Goal: Information Seeking & Learning: Check status

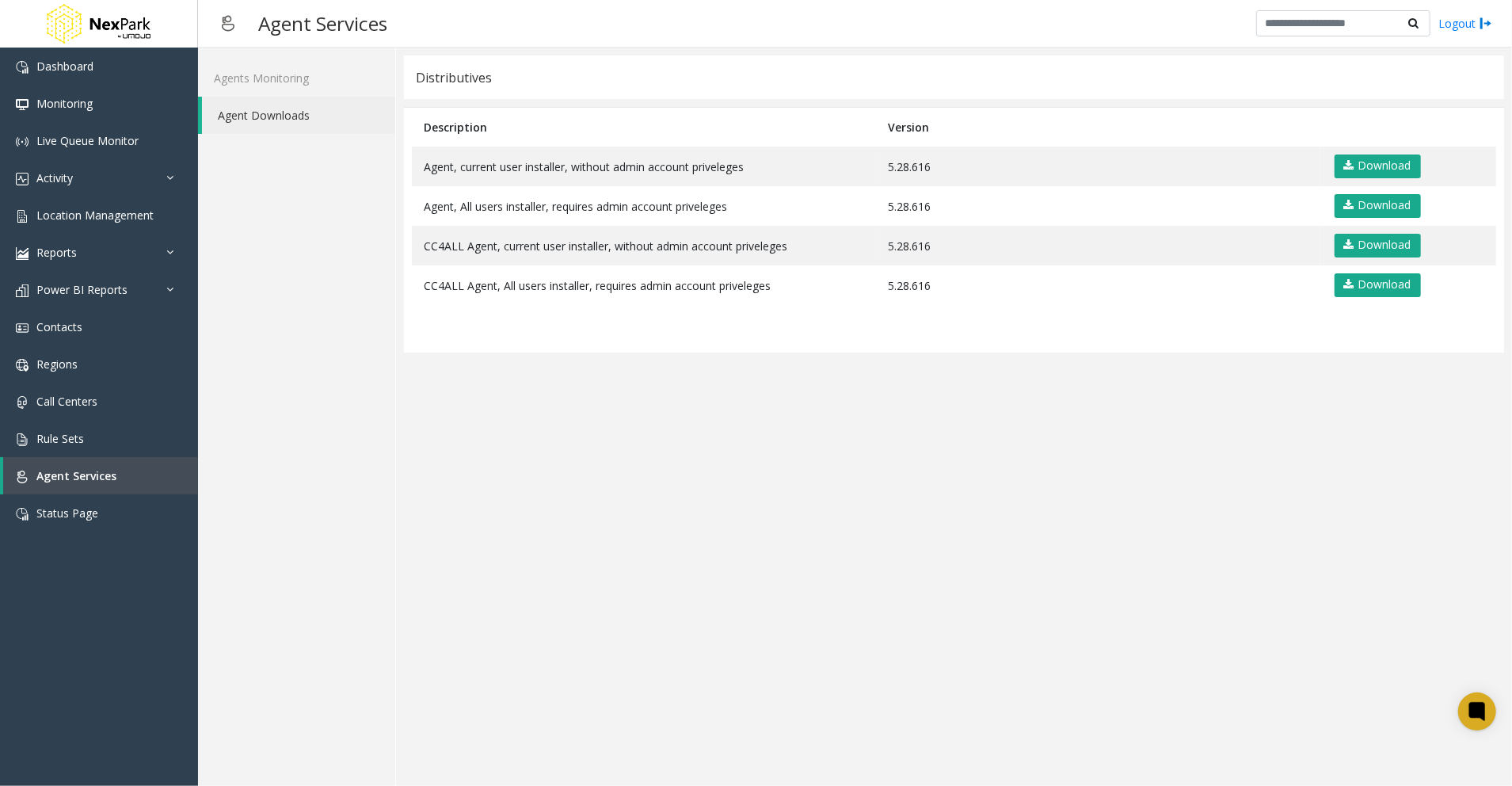
click at [234, 605] on div "Agents Monitoring Agent Downloads" at bounding box center [298, 417] width 198 height 738
click at [87, 516] on span "Status Page" at bounding box center [66, 513] width 61 height 15
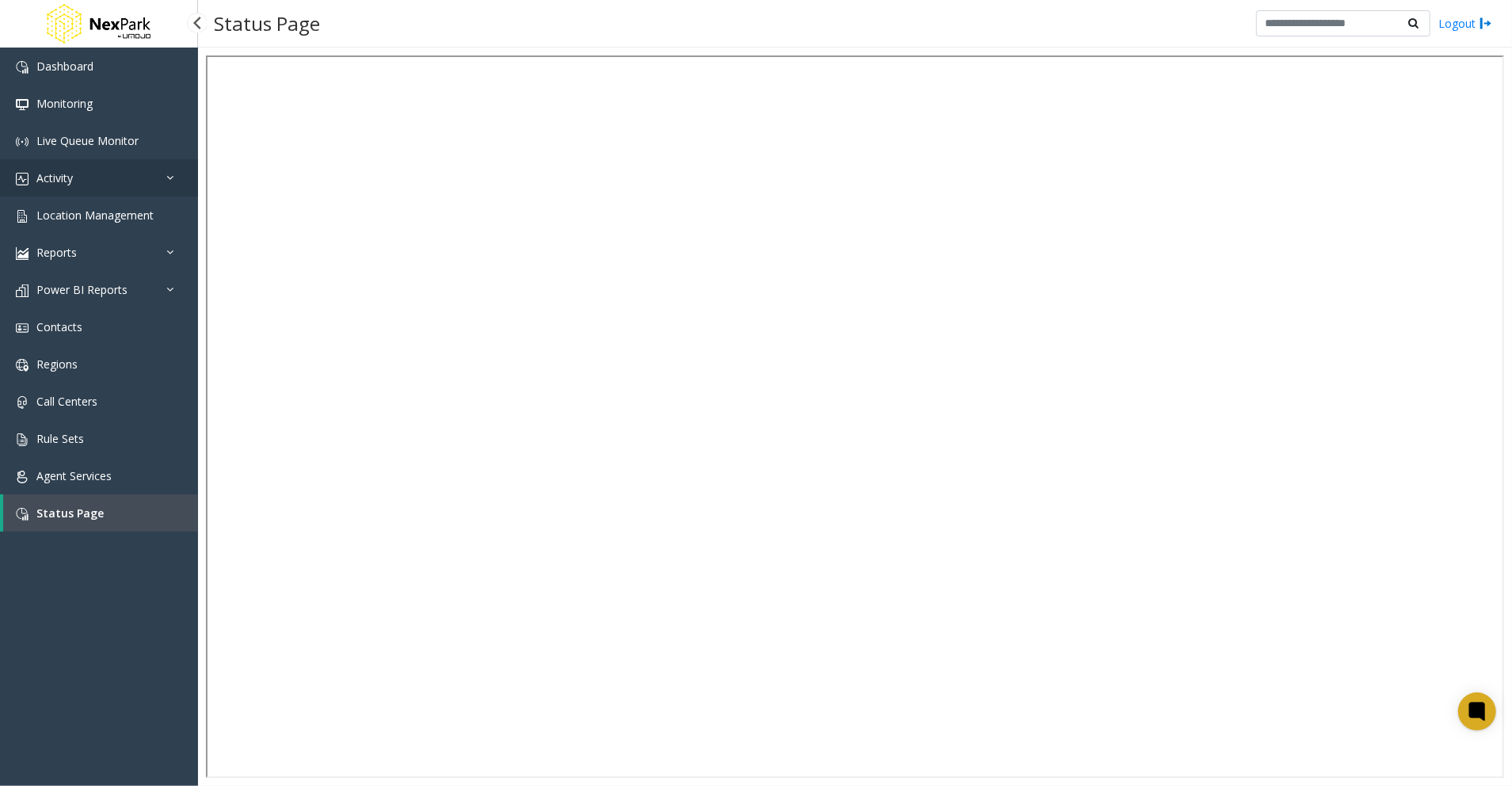
click at [67, 168] on link "Activity" at bounding box center [99, 177] width 198 height 37
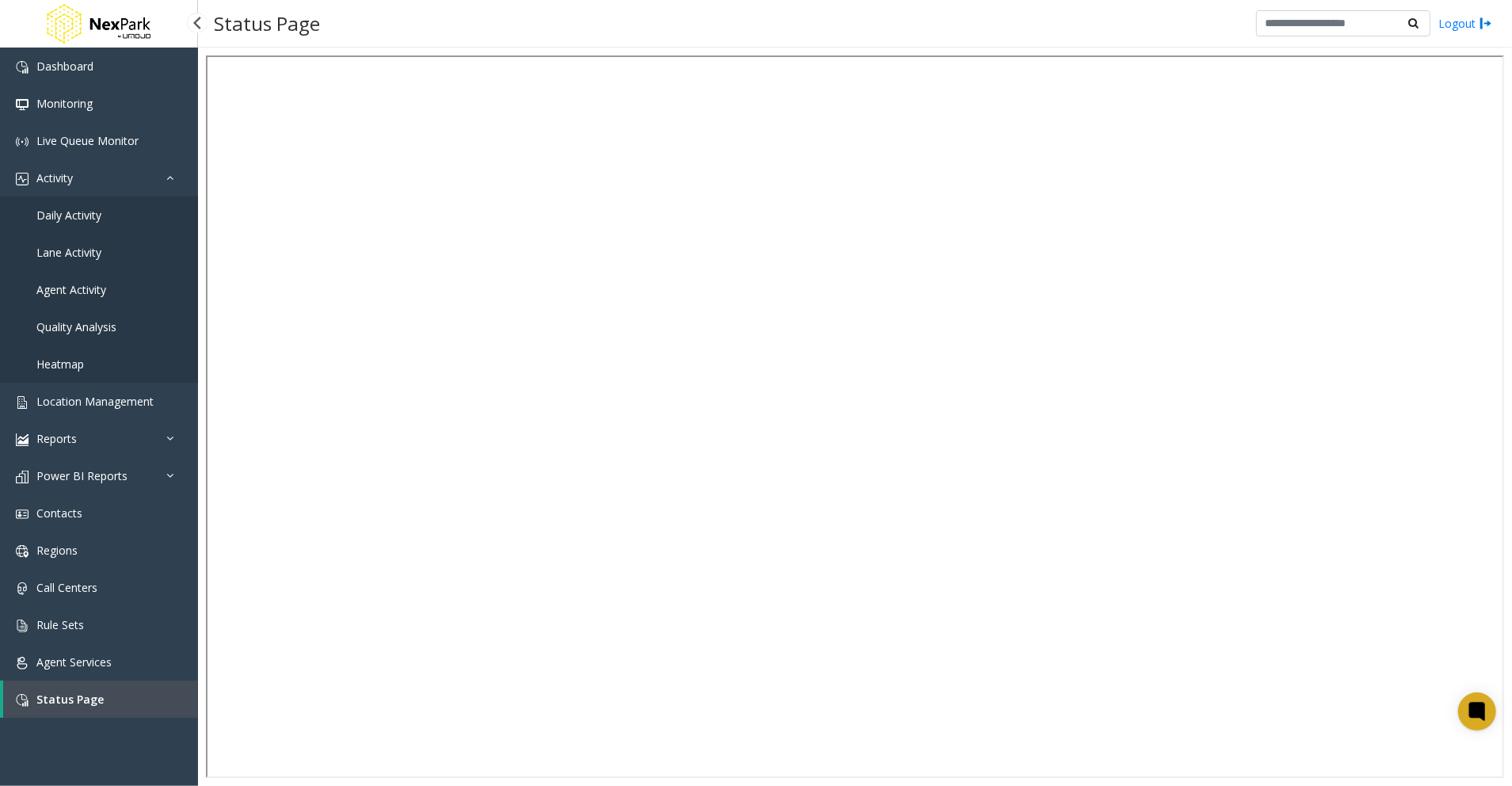
click at [77, 213] on span "Daily Activity" at bounding box center [68, 215] width 65 height 15
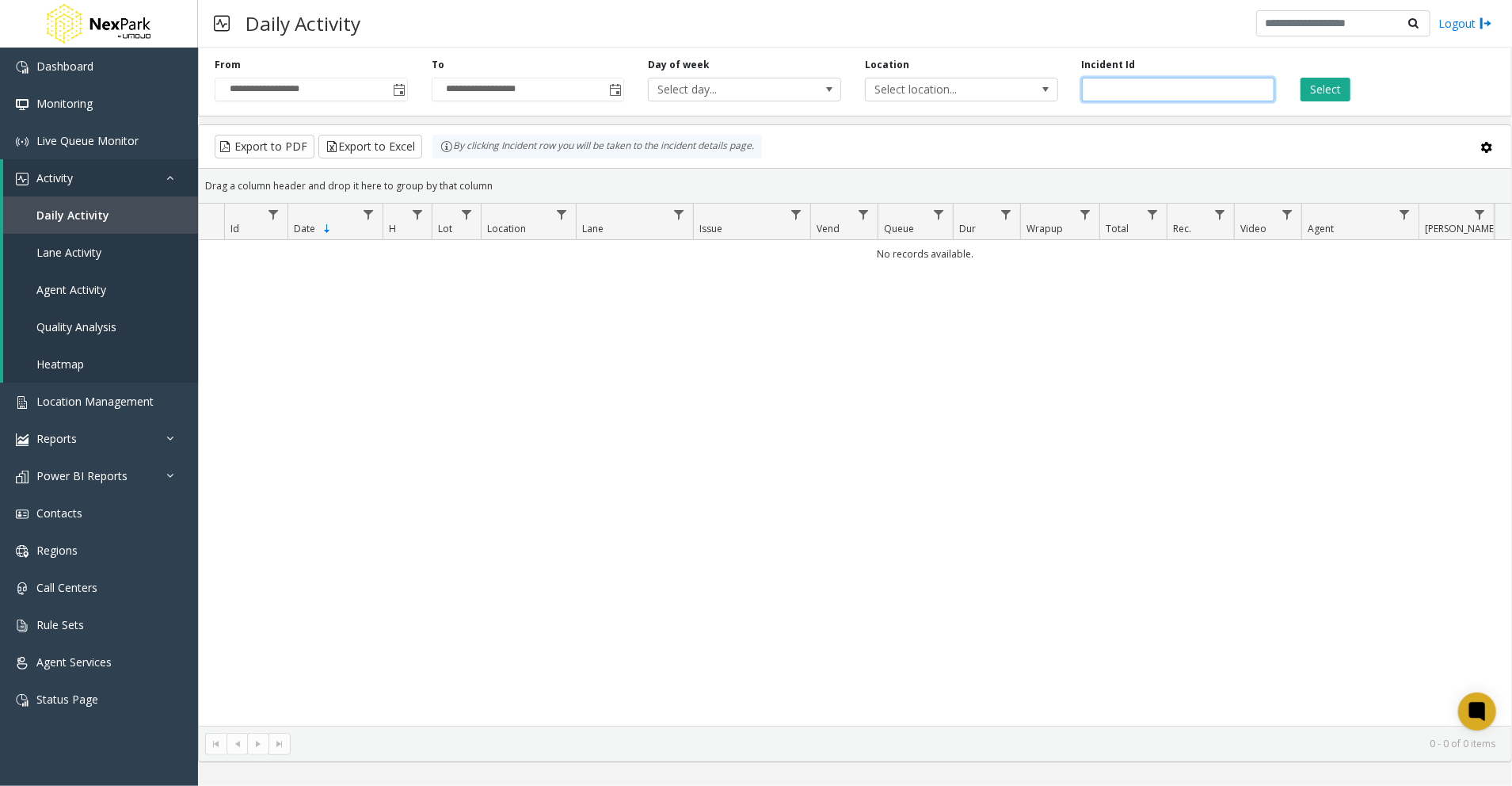
click at [1161, 89] on input "number" at bounding box center [1178, 89] width 193 height 24
paste input "******"
click at [1315, 89] on button "Select" at bounding box center [1325, 89] width 50 height 24
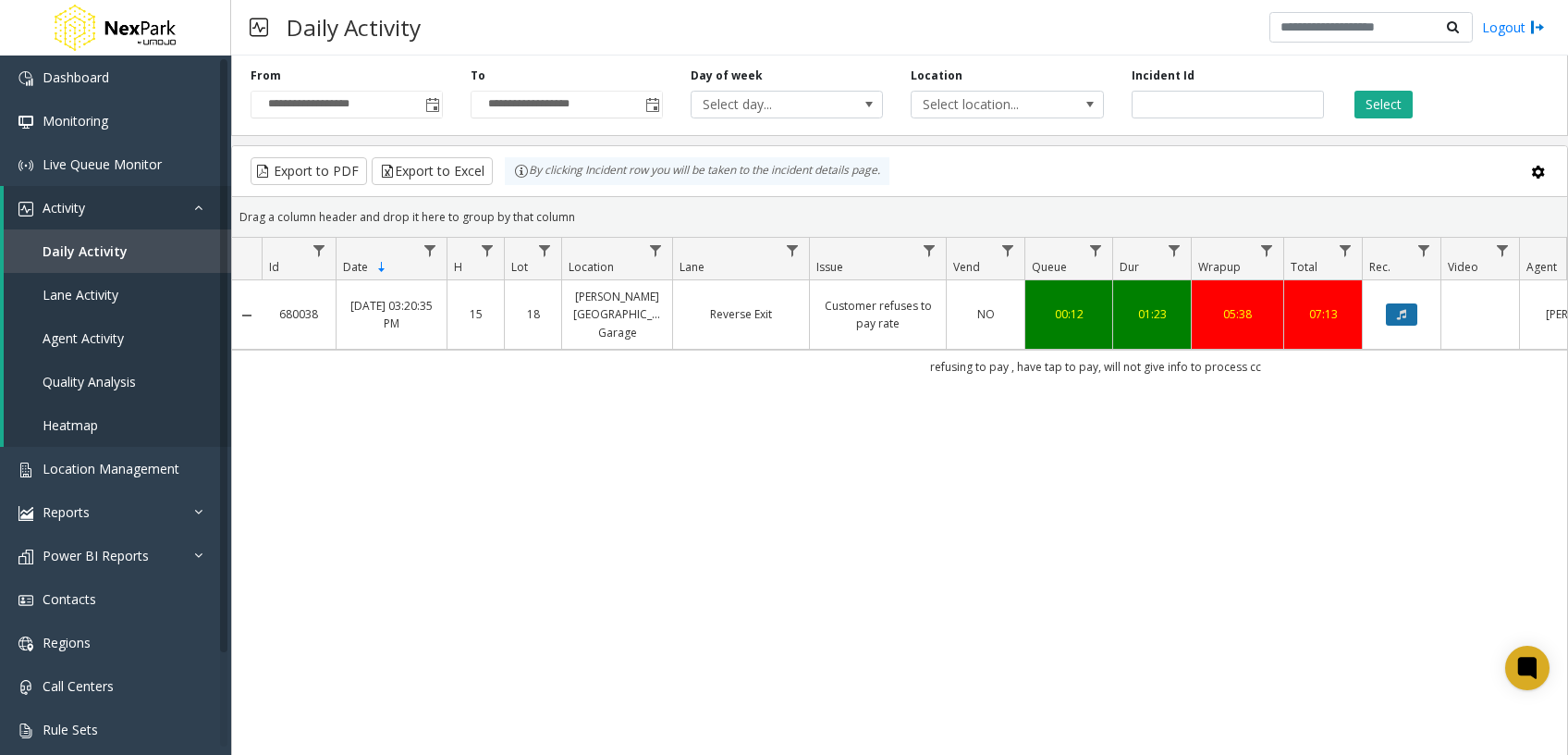
click at [1403, 309] on icon "Data table" at bounding box center [1401, 314] width 9 height 11
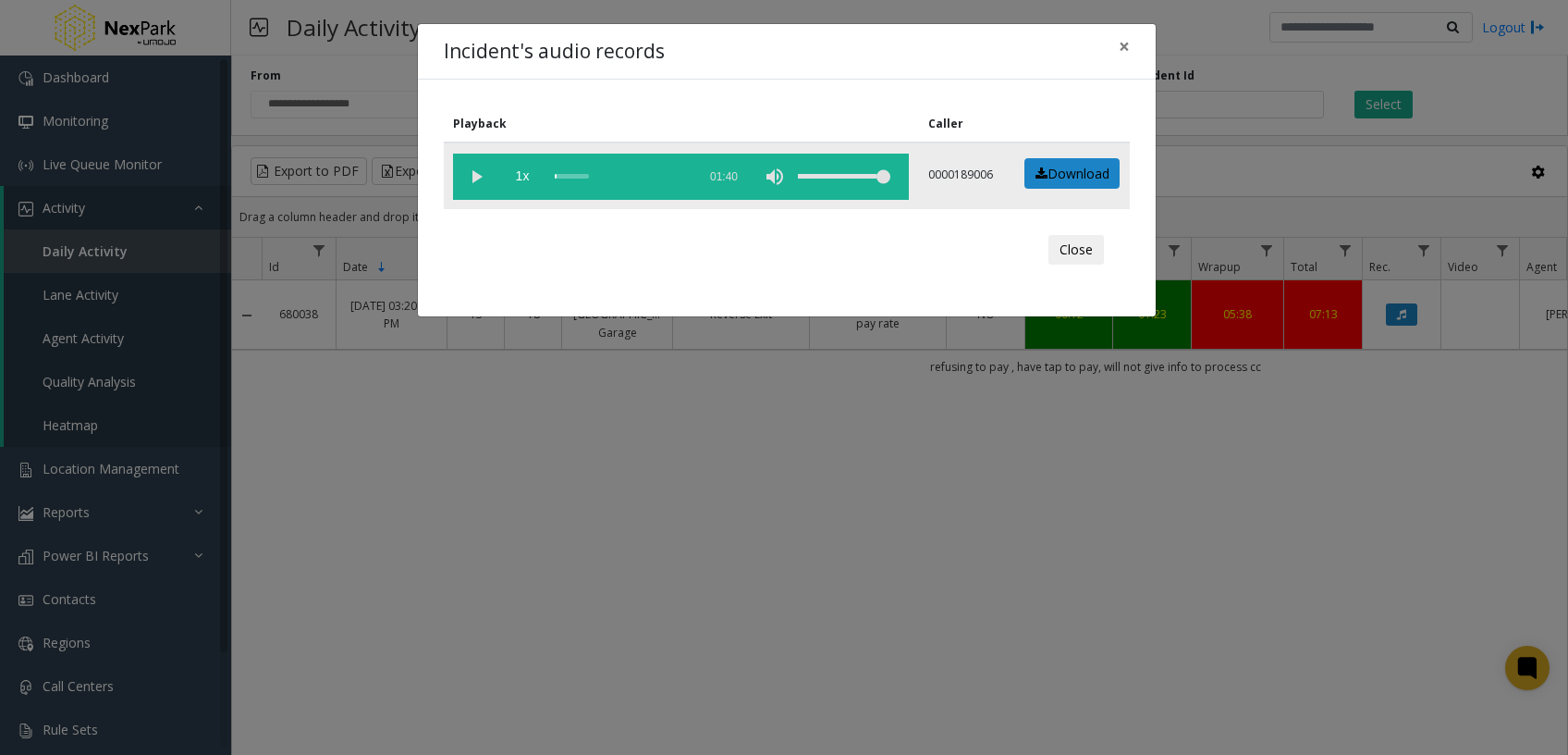
click at [473, 175] on vg-play-pause at bounding box center [476, 176] width 46 height 46
click at [1065, 252] on button "Close" at bounding box center [1075, 249] width 56 height 29
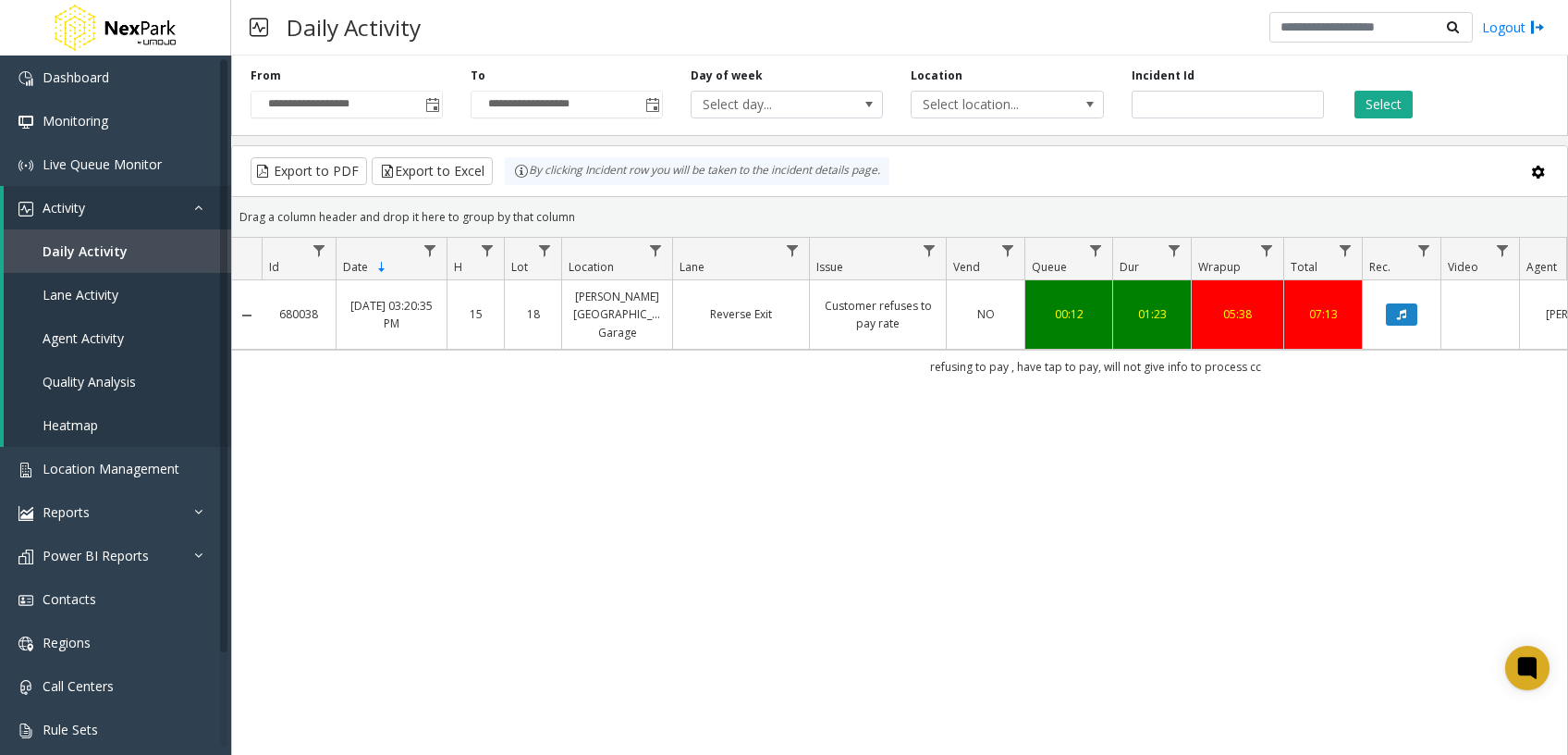
click at [1017, 581] on div "680038 [DATE] 03:20:35 PM 15 [GEOGRAPHIC_DATA][PERSON_NAME] Garage Reverse Exit…" at bounding box center [899, 564] width 1334 height 567
click at [1131, 102] on input "******" at bounding box center [1228, 104] width 192 height 27
click at [1143, 99] on input "******" at bounding box center [1228, 104] width 192 height 27
paste input "number"
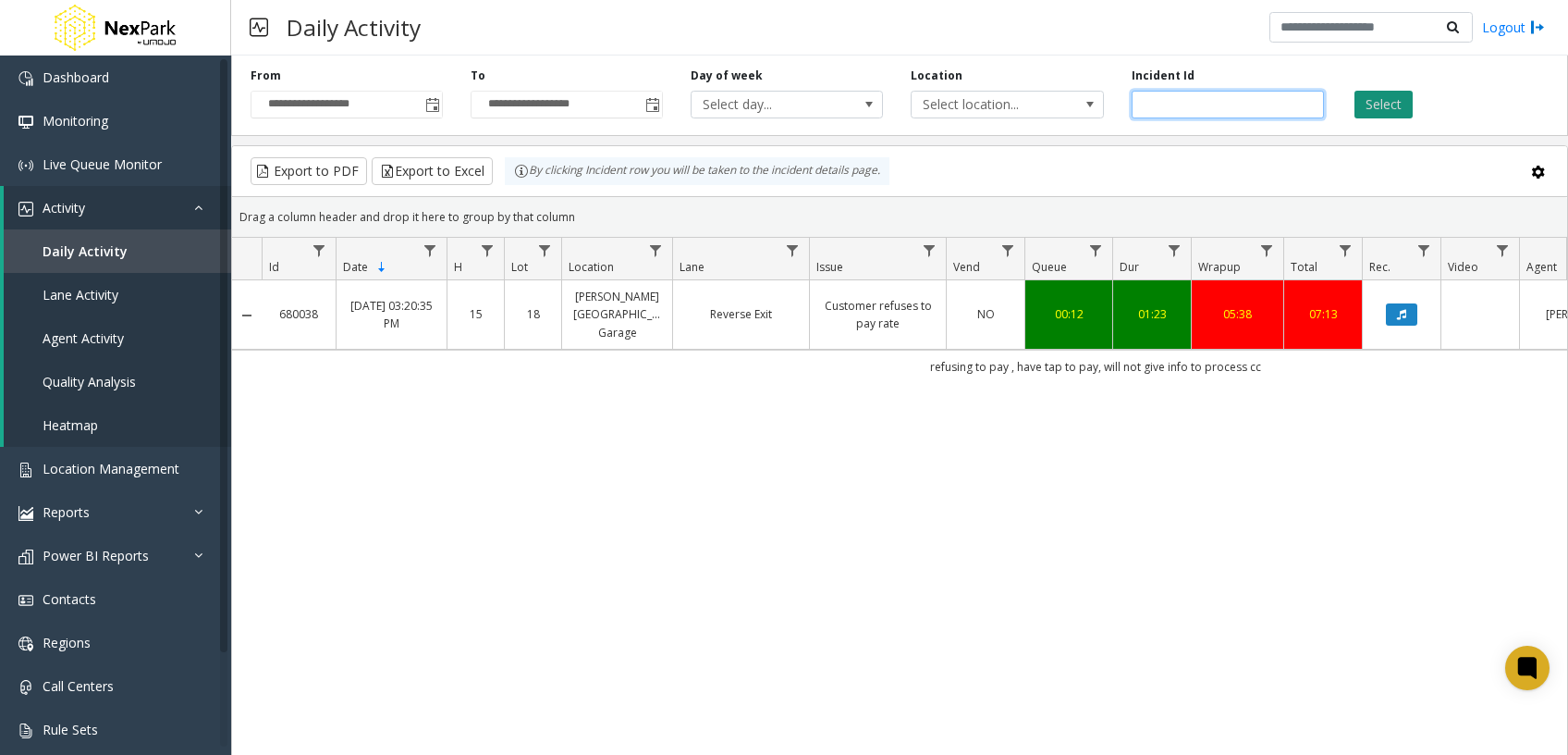
type input "******"
click at [1372, 98] on button "Select" at bounding box center [1383, 104] width 58 height 27
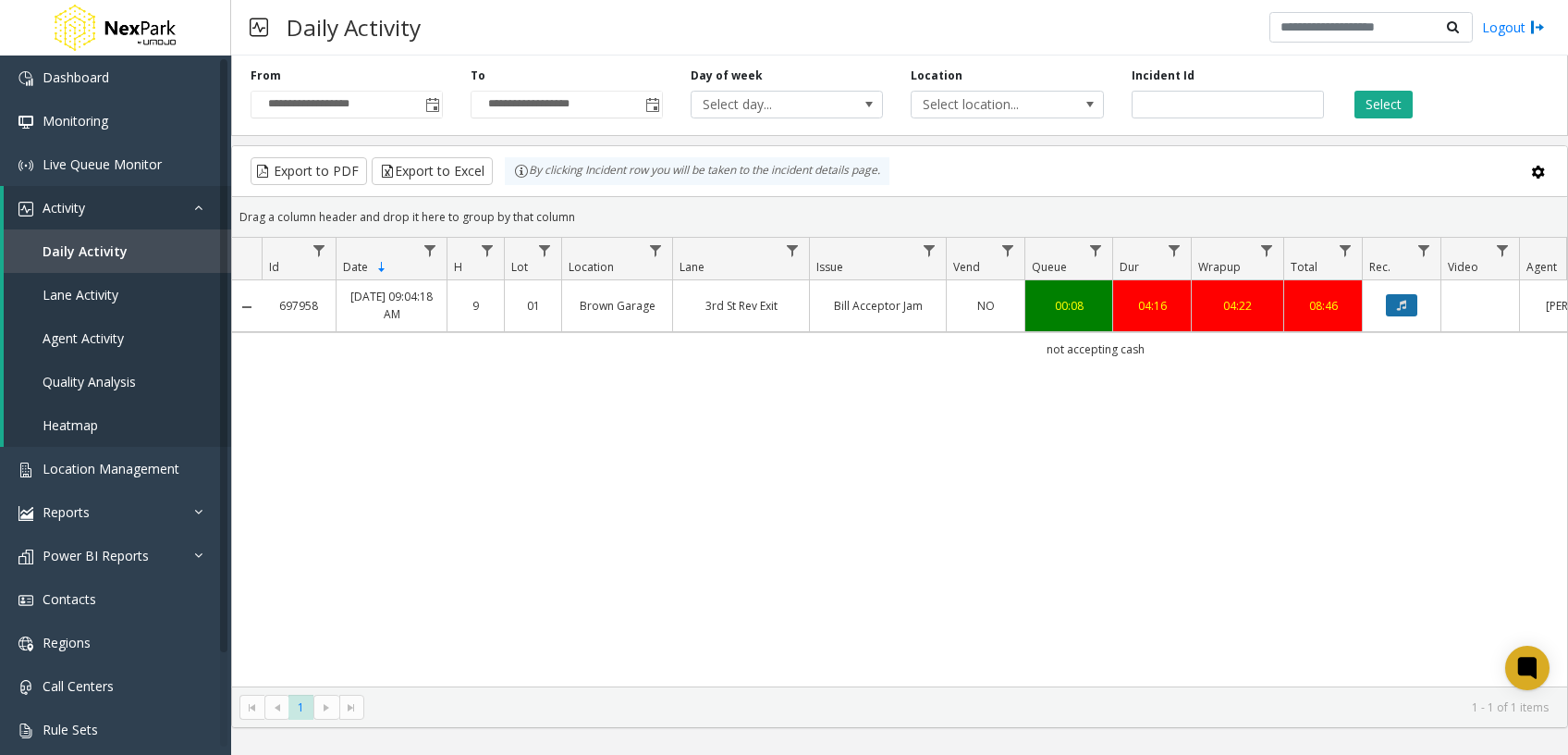
click at [1398, 305] on icon "Data table" at bounding box center [1401, 304] width 9 height 11
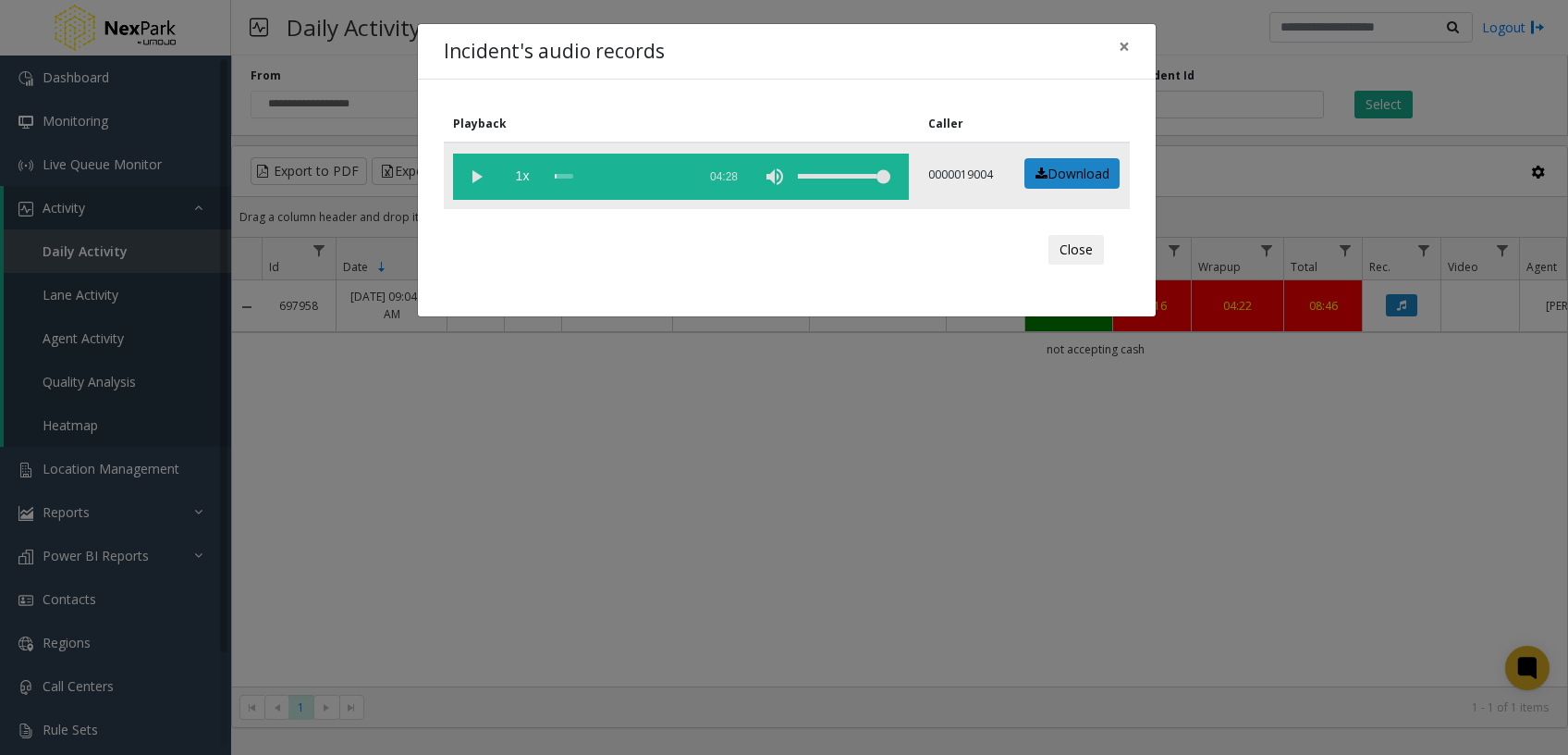
click at [481, 170] on vg-play-pause at bounding box center [476, 176] width 46 height 46
click at [1030, 245] on div "Close" at bounding box center [786, 249] width 660 height 56
click at [1065, 254] on button "Close" at bounding box center [1075, 249] width 56 height 29
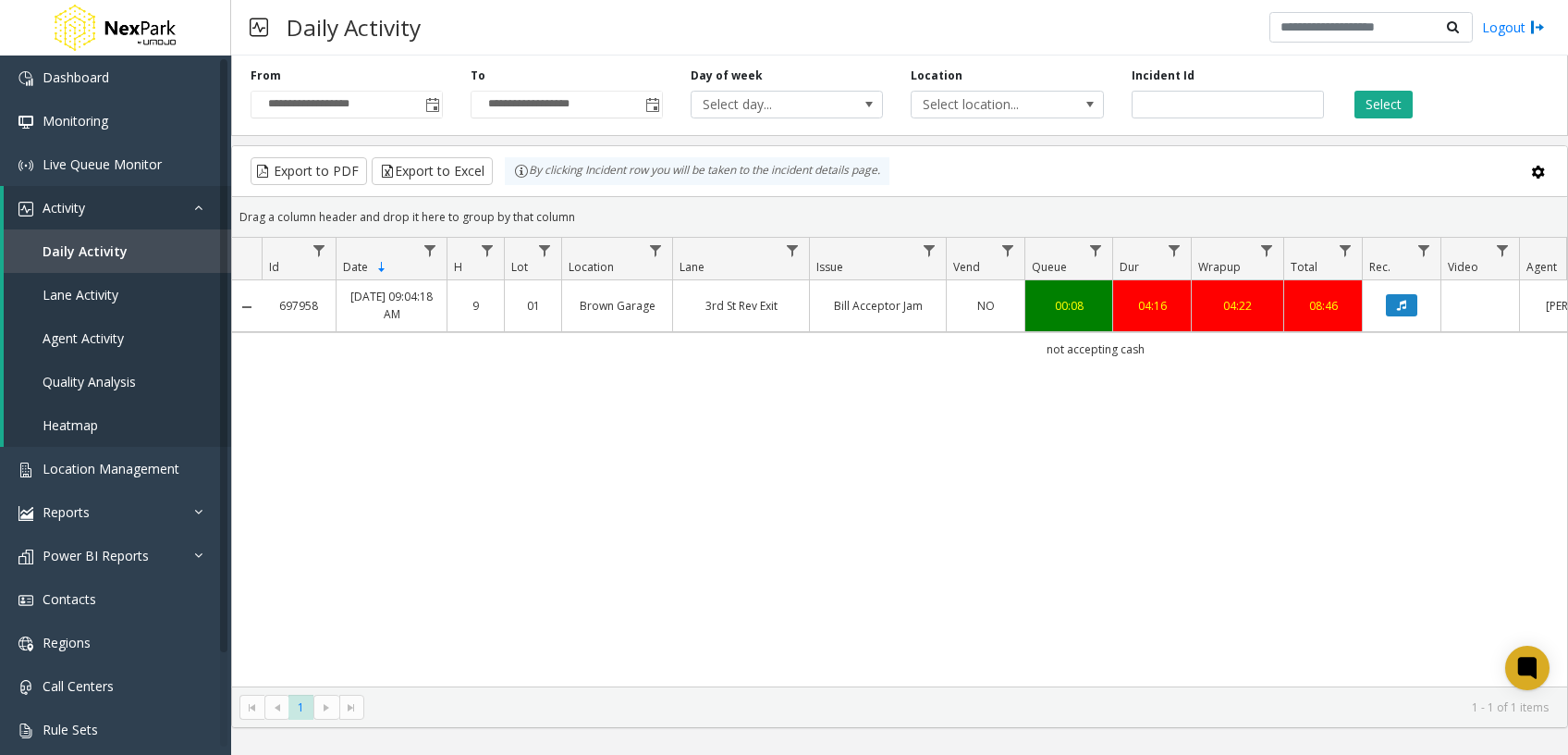
click at [851, 536] on div "697958 [DATE] 09:04:18 AM 9 01 Brown Garage 3rd St Rev Exit Bill Acceptor Jam N…" at bounding box center [899, 483] width 1334 height 406
drag, startPoint x: 1511, startPoint y: 296, endPoint x: 1506, endPoint y: 305, distance: 10.3
click at [1506, 305] on td "Data table" at bounding box center [1480, 305] width 78 height 51
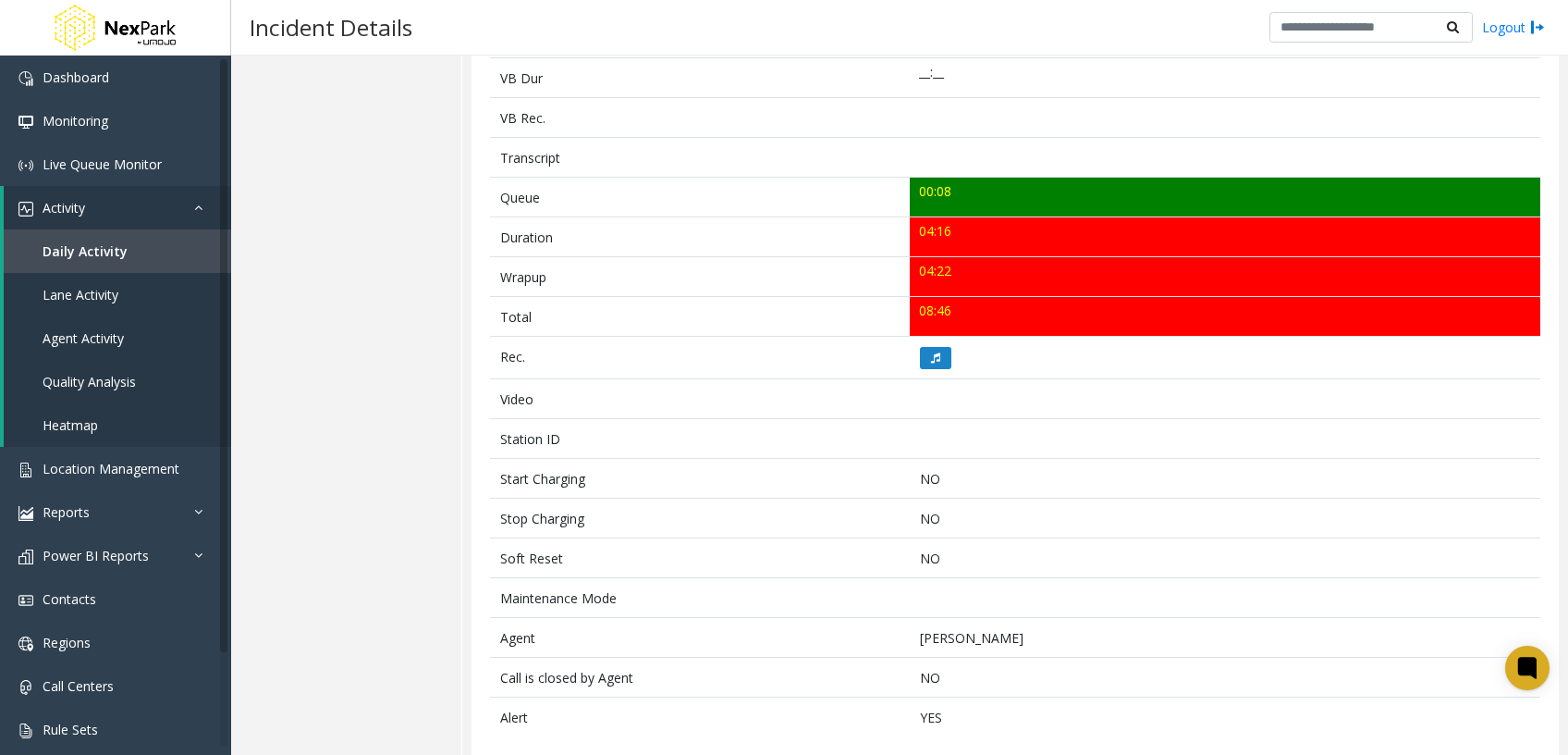
scroll to position [581, 0]
